Goal: Task Accomplishment & Management: Use online tool/utility

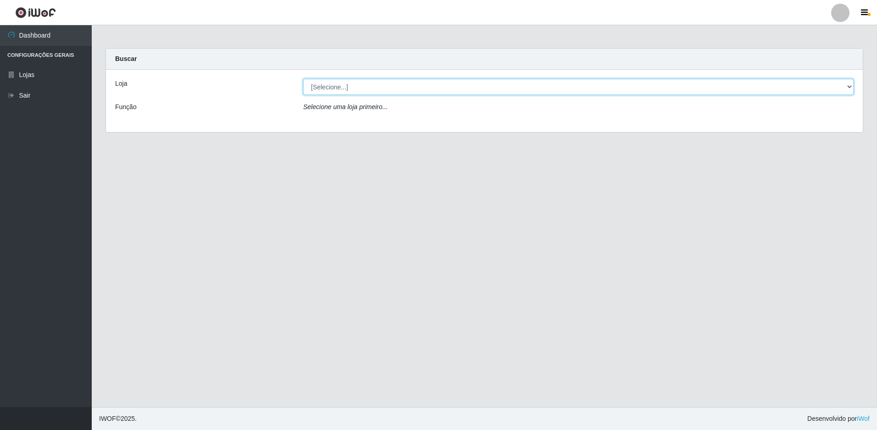
click at [396, 89] on select "[Selecione...] Extrabom - Loja 51 Gaivotas" at bounding box center [578, 87] width 550 height 16
select select "469"
click at [303, 79] on select "[Selecione...] Extrabom - Loja 51 Gaivotas" at bounding box center [578, 87] width 550 height 16
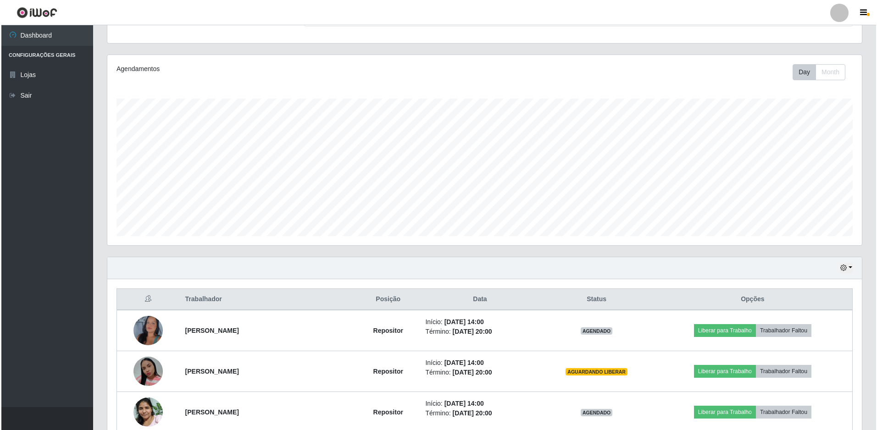
scroll to position [179, 0]
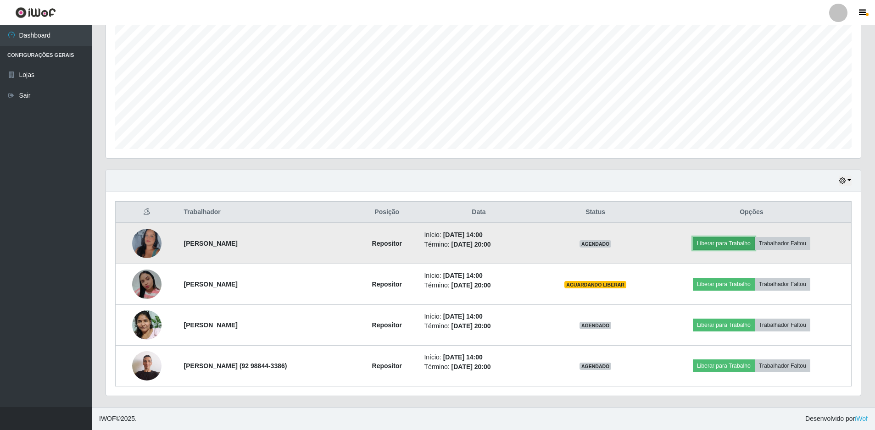
click at [728, 241] on button "Liberar para Trabalho" at bounding box center [723, 243] width 62 height 13
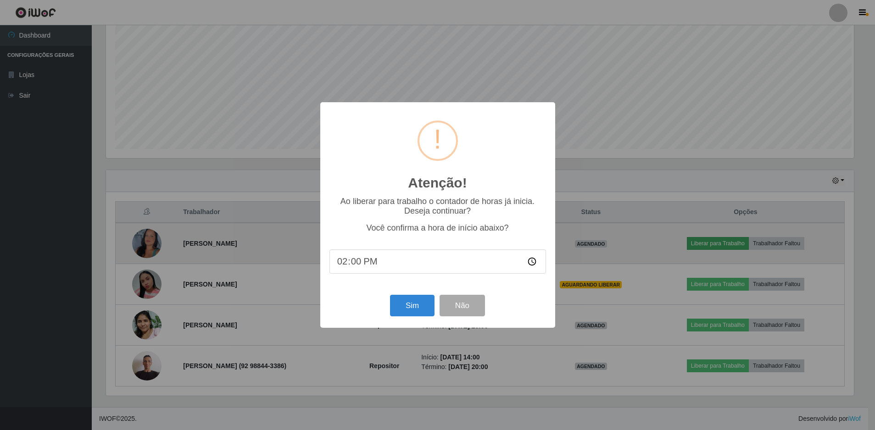
scroll to position [190, 750]
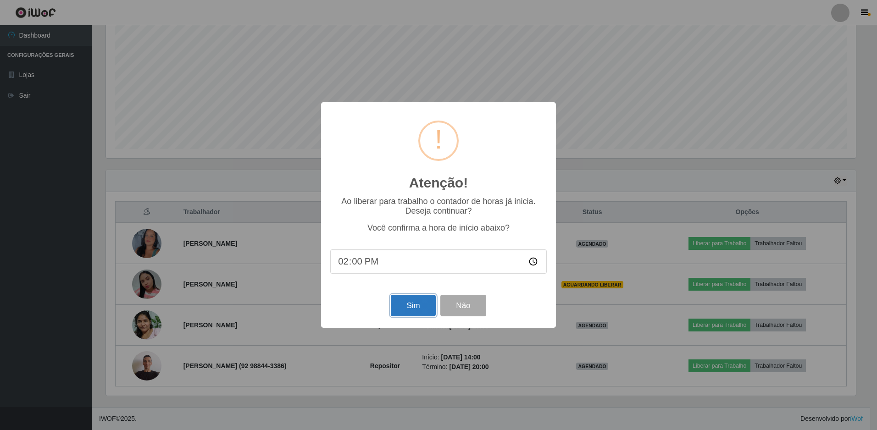
click at [401, 308] on button "Sim" at bounding box center [413, 306] width 44 height 22
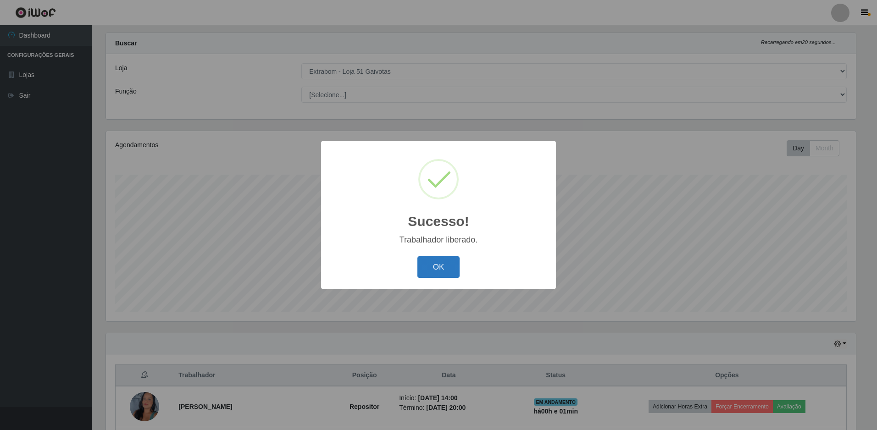
click at [444, 262] on button "OK" at bounding box center [438, 267] width 43 height 22
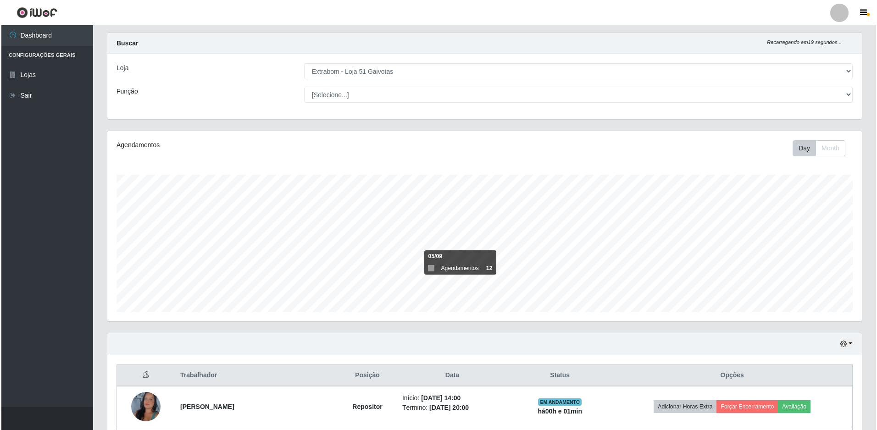
scroll to position [179, 0]
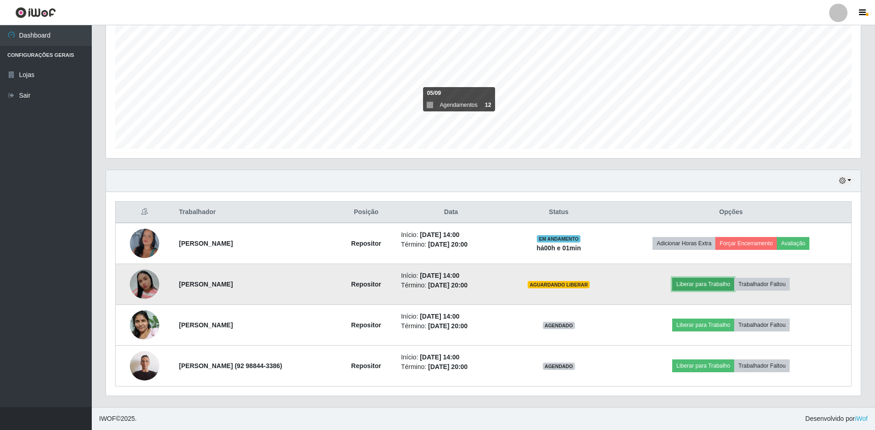
click at [696, 286] on button "Liberar para Trabalho" at bounding box center [703, 284] width 62 height 13
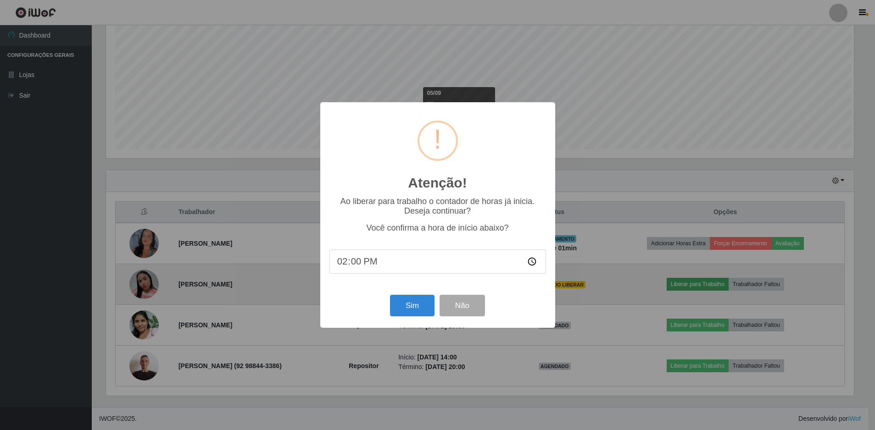
scroll to position [190, 750]
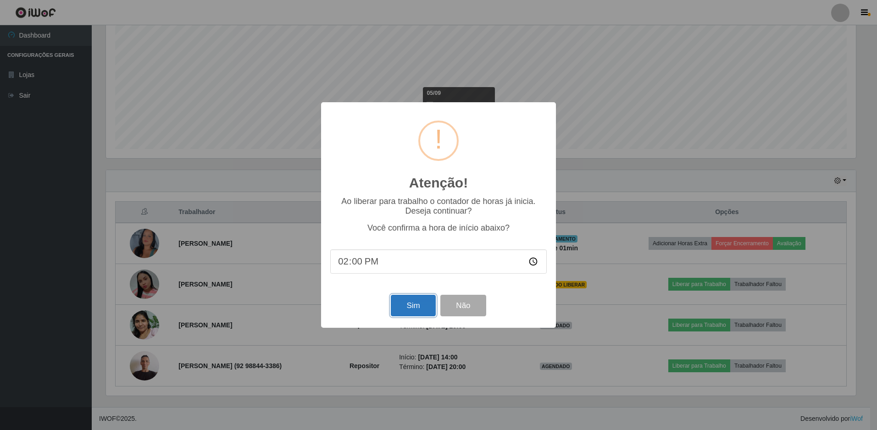
click at [407, 303] on button "Sim" at bounding box center [413, 306] width 44 height 22
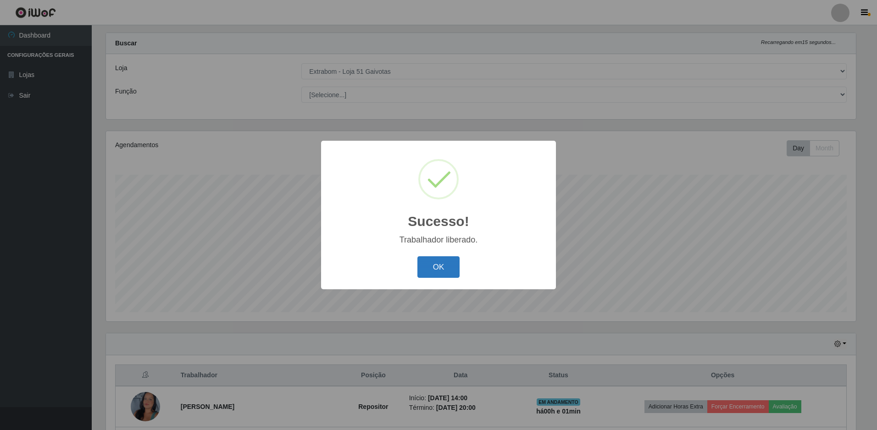
click at [439, 265] on button "OK" at bounding box center [438, 267] width 43 height 22
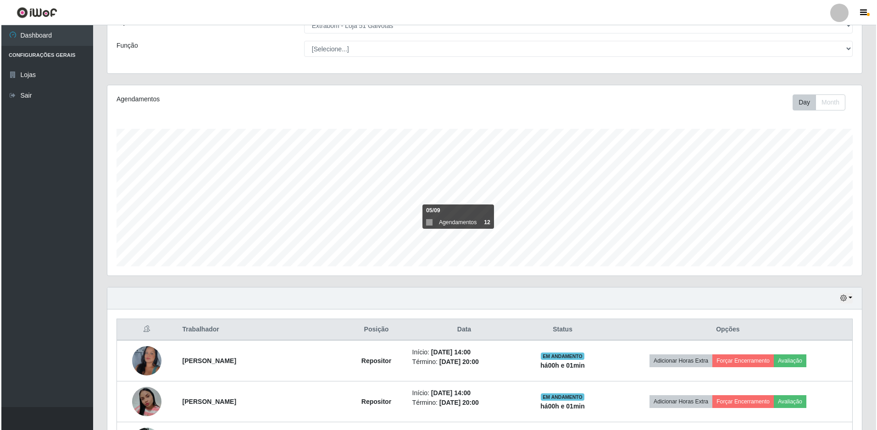
scroll to position [179, 0]
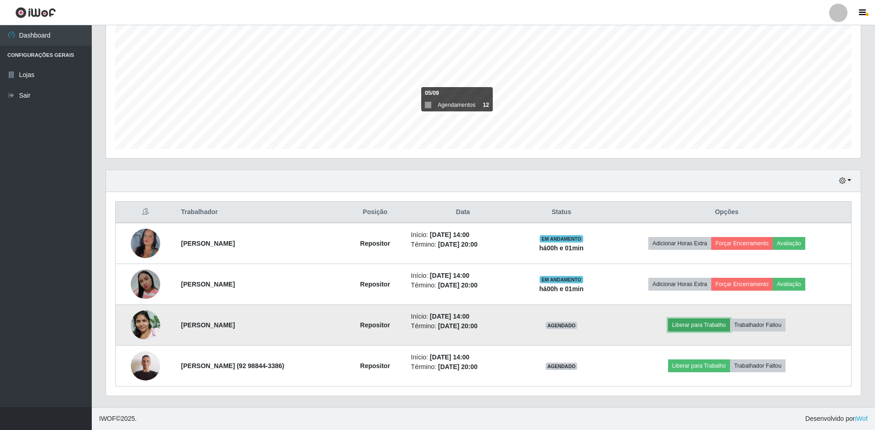
click at [715, 325] on button "Liberar para Trabalho" at bounding box center [699, 325] width 62 height 13
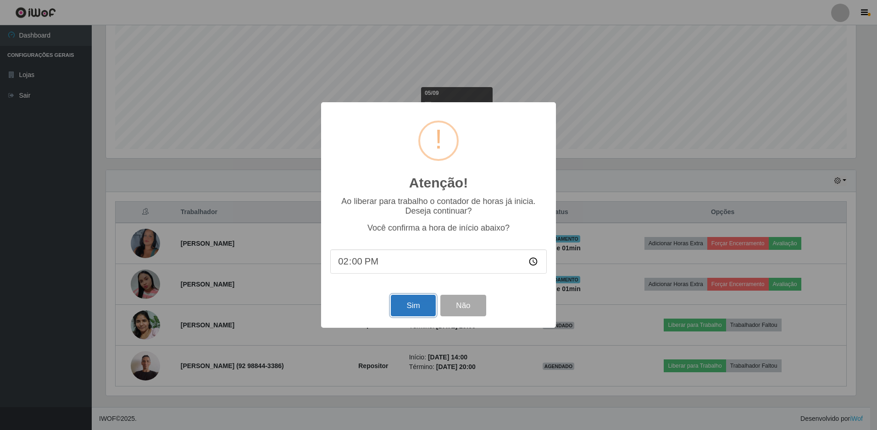
click at [403, 310] on button "Sim" at bounding box center [413, 306] width 44 height 22
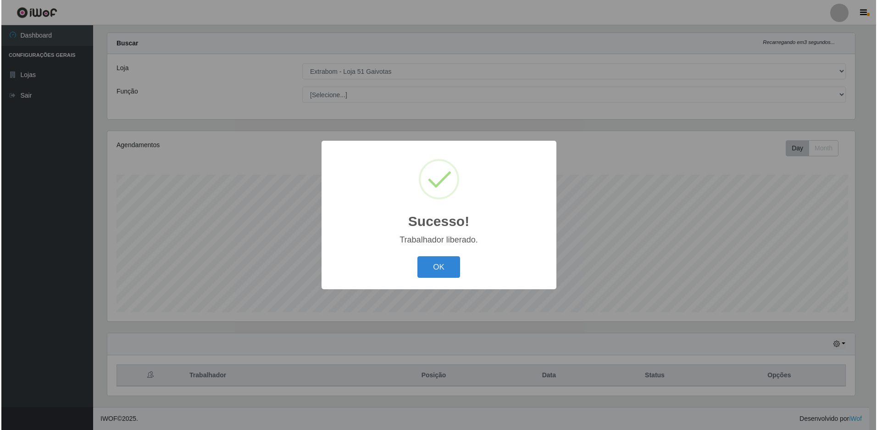
scroll to position [0, 0]
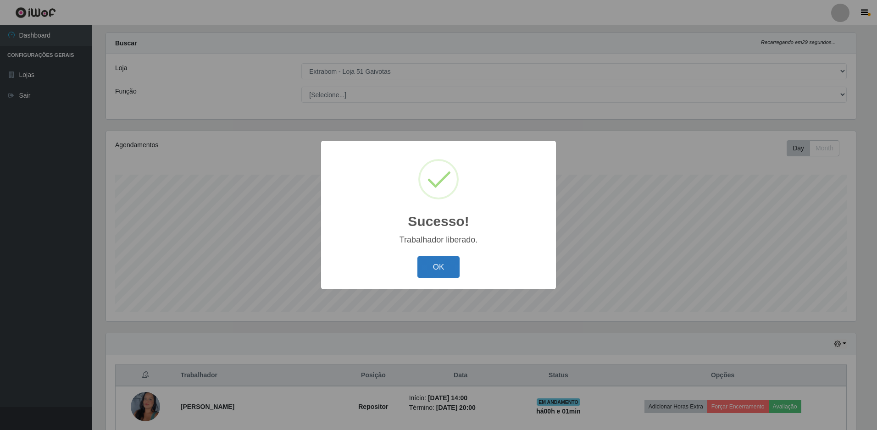
click at [448, 272] on button "OK" at bounding box center [438, 267] width 43 height 22
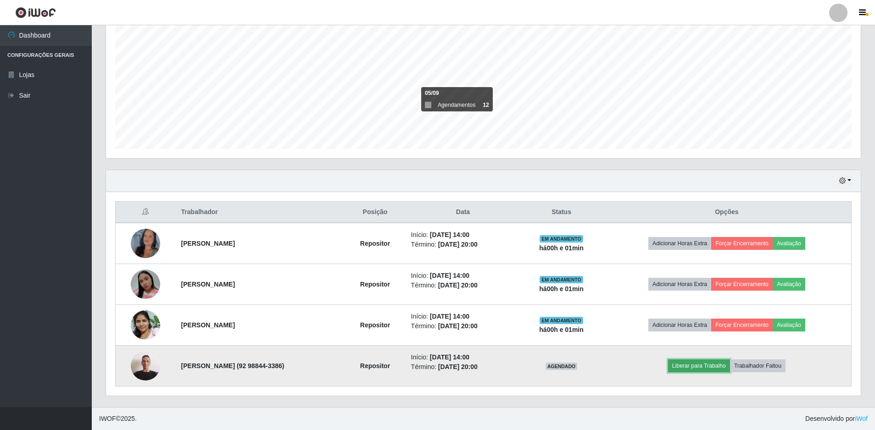
click at [696, 362] on button "Liberar para Trabalho" at bounding box center [699, 366] width 62 height 13
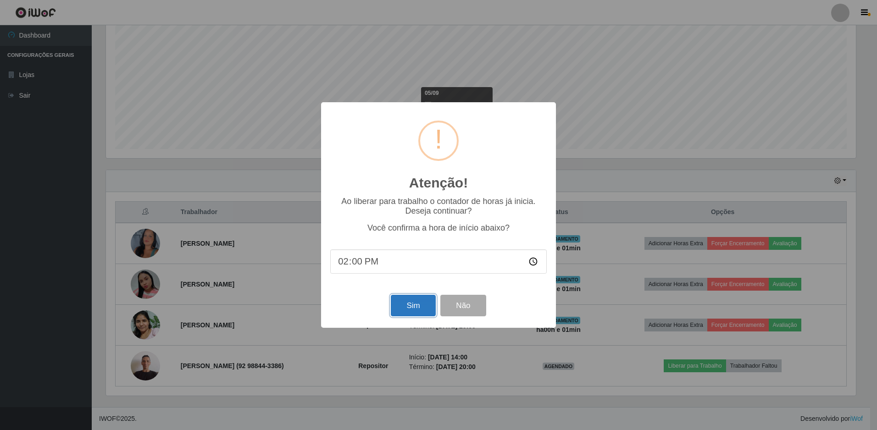
click at [427, 302] on button "Sim" at bounding box center [413, 306] width 44 height 22
